Goal: Task Accomplishment & Management: Manage account settings

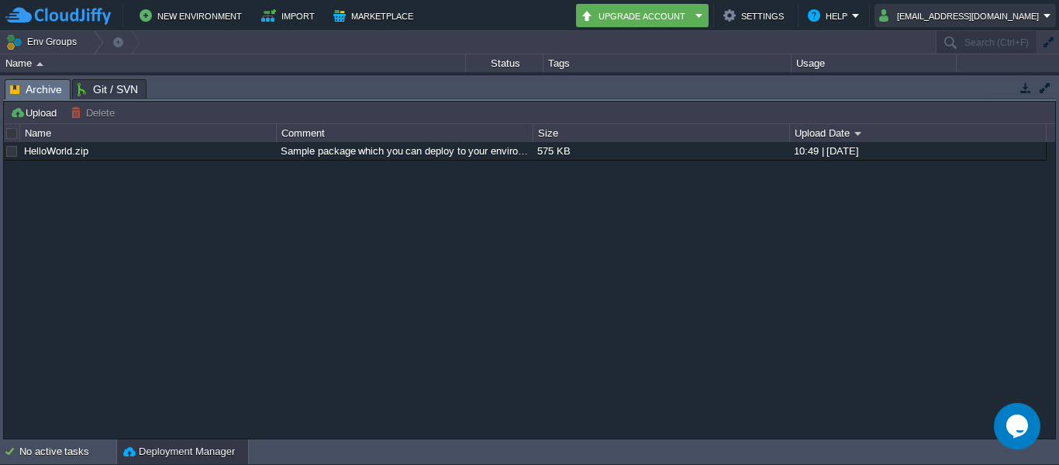
click at [976, 17] on button "[EMAIL_ADDRESS][DOMAIN_NAME]" at bounding box center [961, 15] width 164 height 19
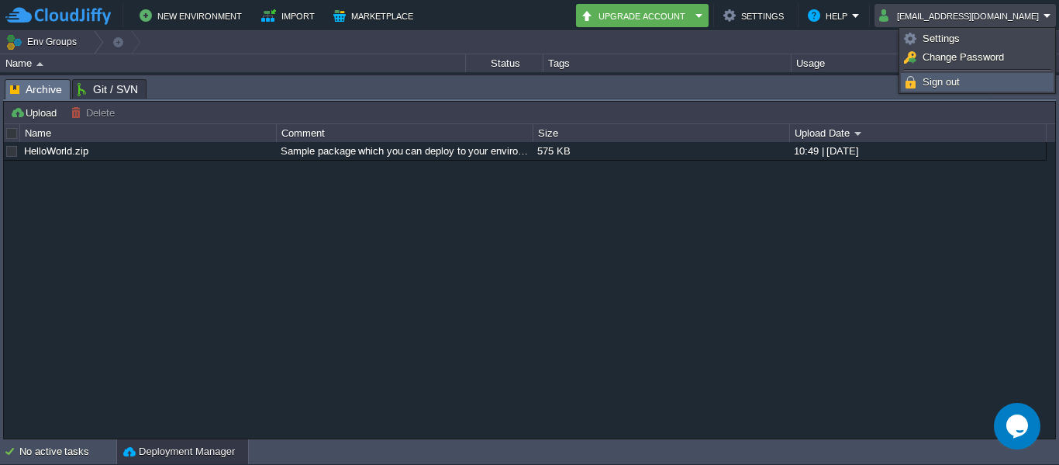
click at [950, 83] on span "Sign out" at bounding box center [941, 82] width 37 height 12
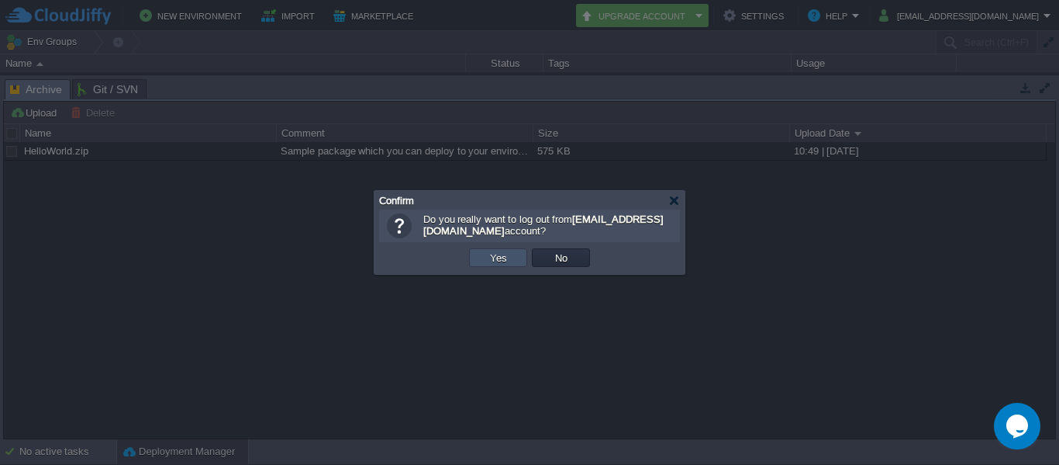
click at [503, 257] on button "Yes" at bounding box center [498, 257] width 26 height 14
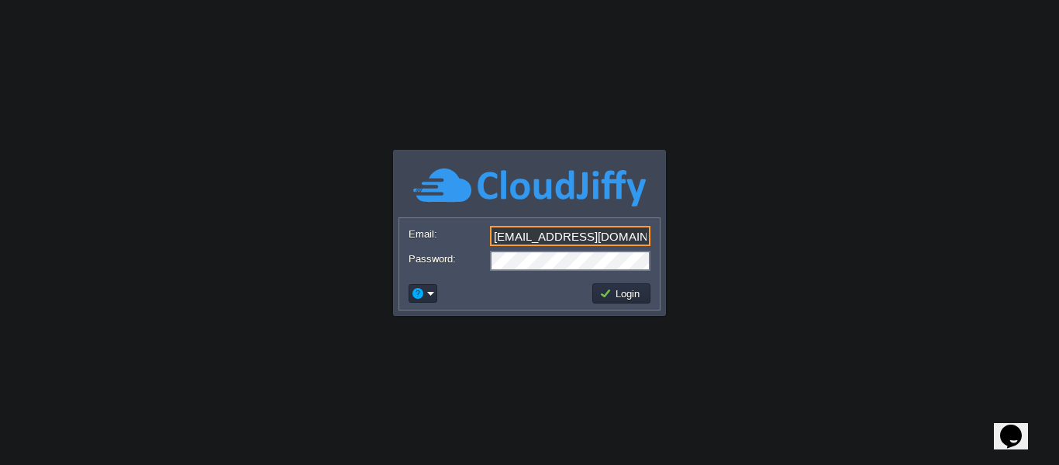
click at [559, 233] on input "[EMAIL_ADDRESS][DOMAIN_NAME]" at bounding box center [570, 236] width 161 height 20
type input "[EMAIL_ADDRESS][DOMAIN_NAME]"
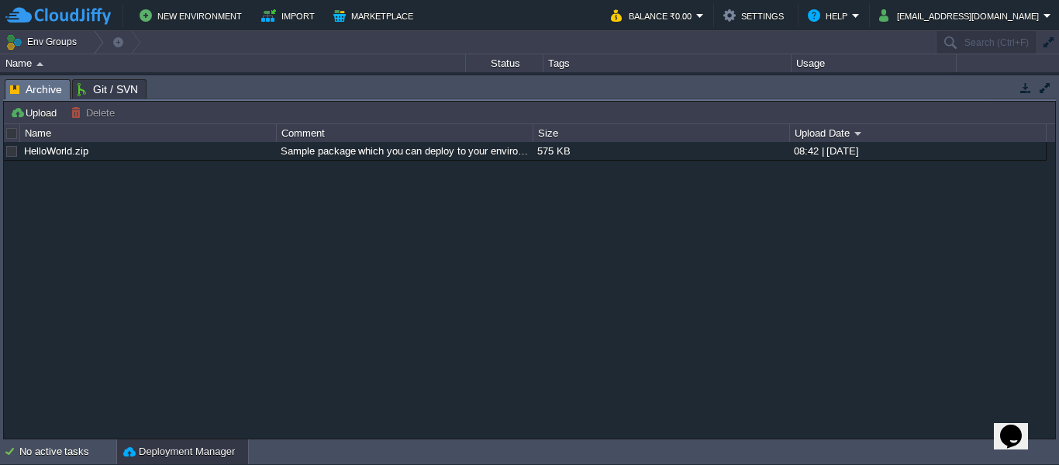
click at [1019, 85] on button "button" at bounding box center [1026, 88] width 14 height 14
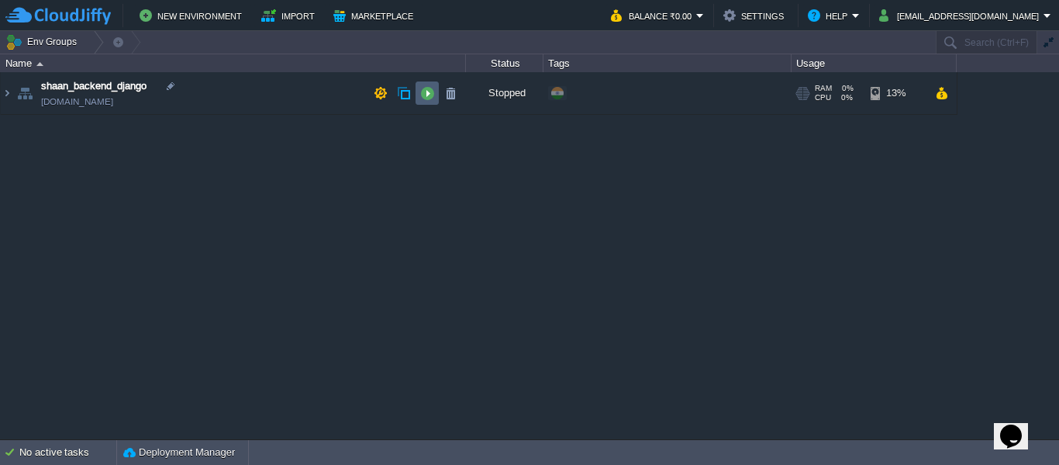
click at [422, 98] on button "button" at bounding box center [427, 93] width 14 height 14
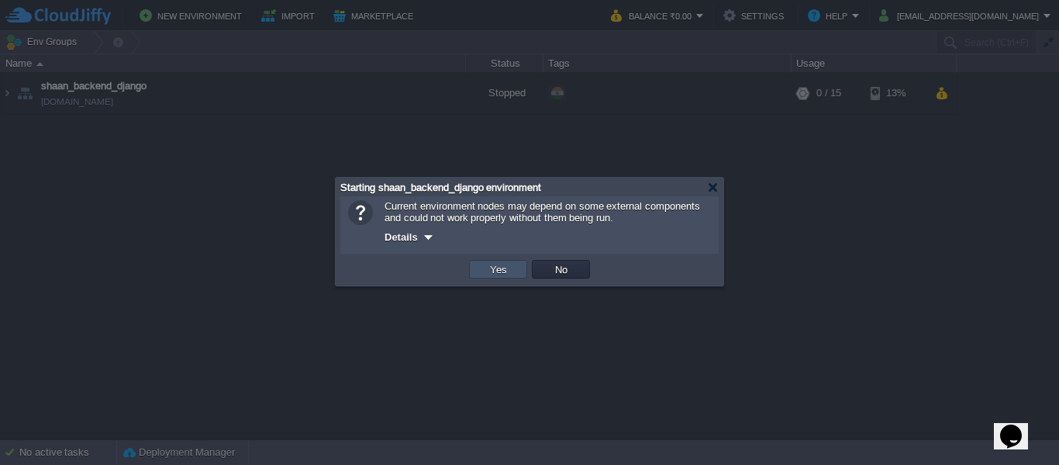
click at [492, 269] on button "Yes" at bounding box center [498, 269] width 26 height 14
